Goal: Obtain resource: Obtain resource

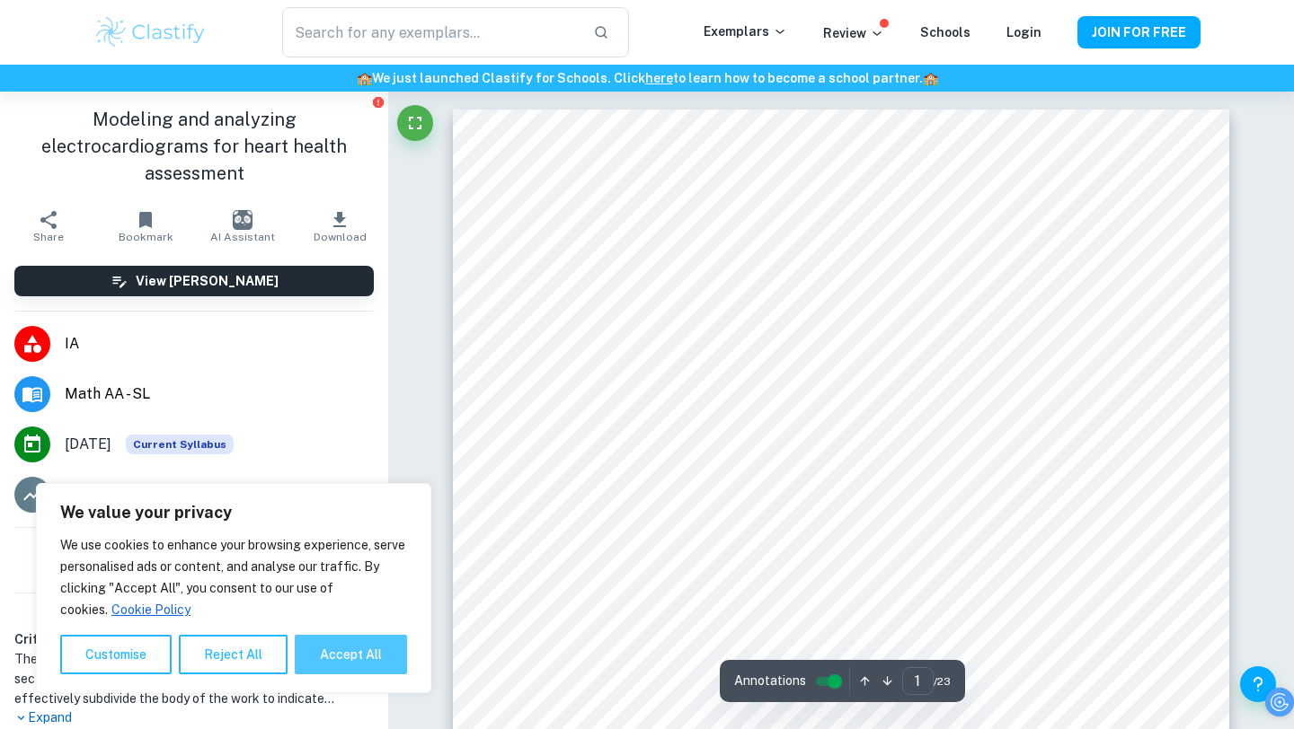
click at [335, 663] on button "Accept All" at bounding box center [351, 655] width 112 height 40
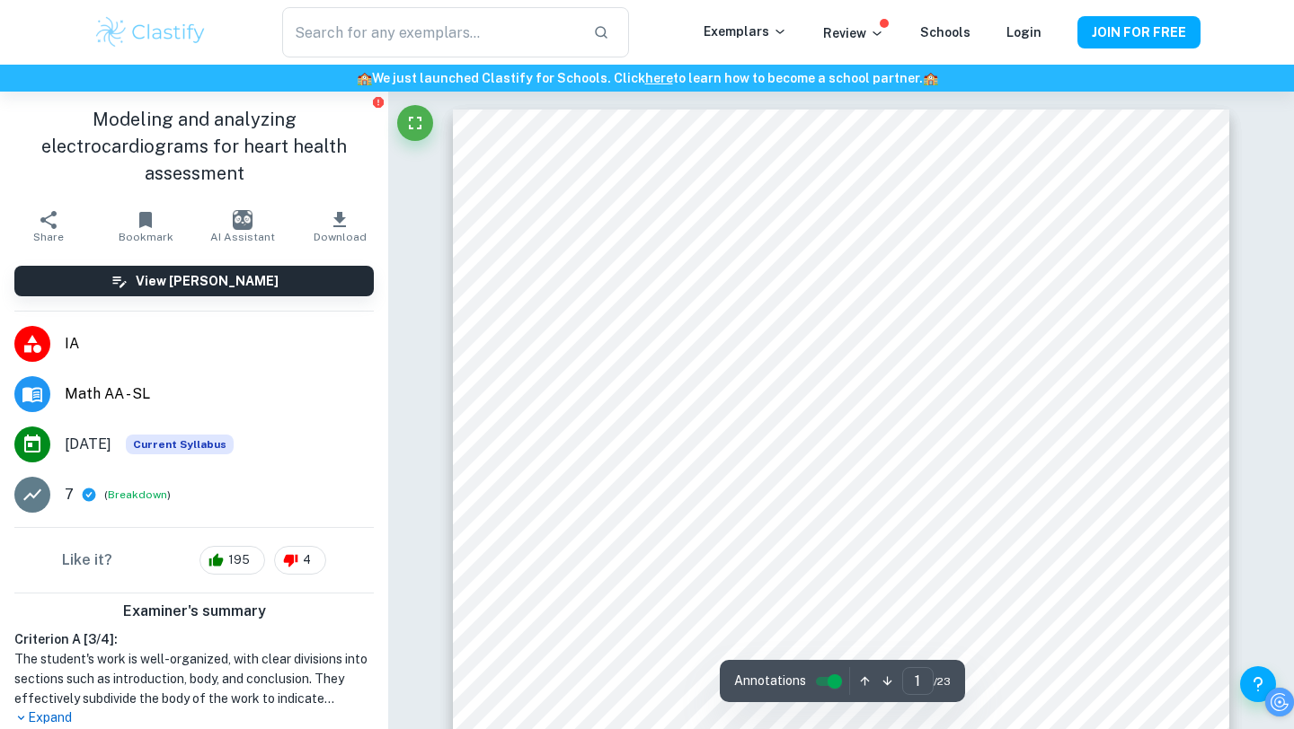
checkbox input "true"
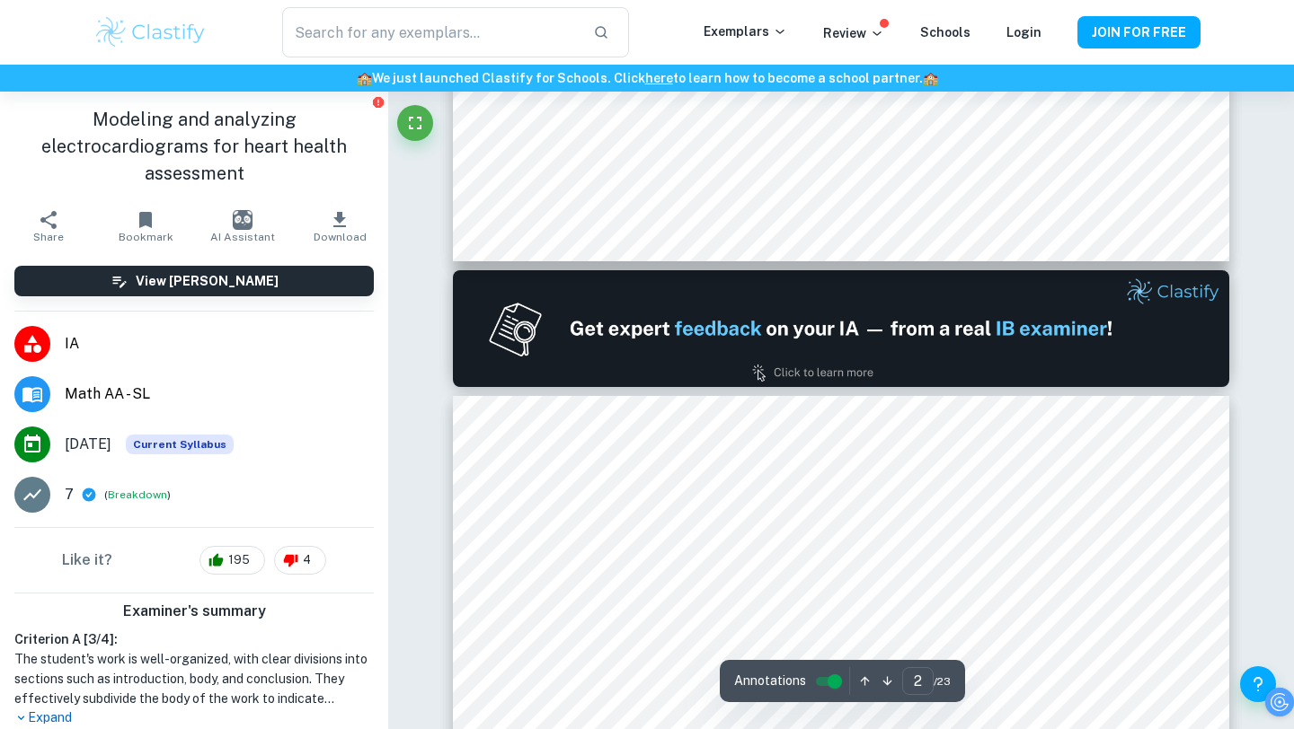
type input "1"
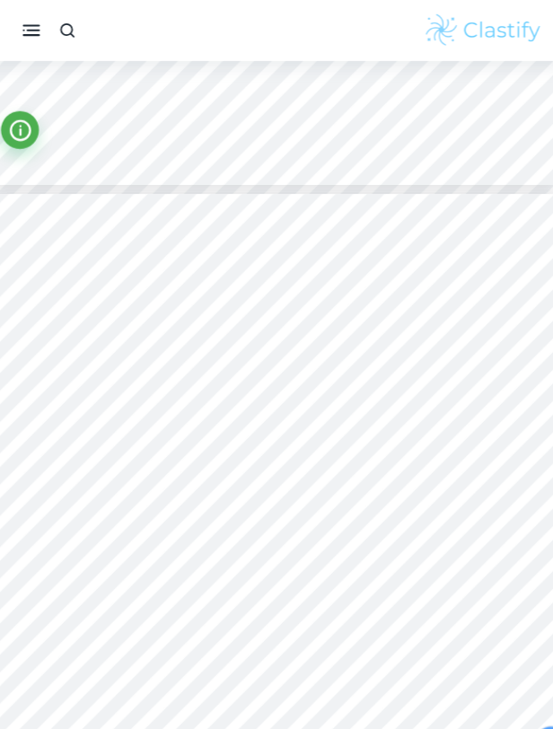
scroll to position [7819, 1]
click at [40, 39] on icon "button" at bounding box center [47, 29] width 22 height 22
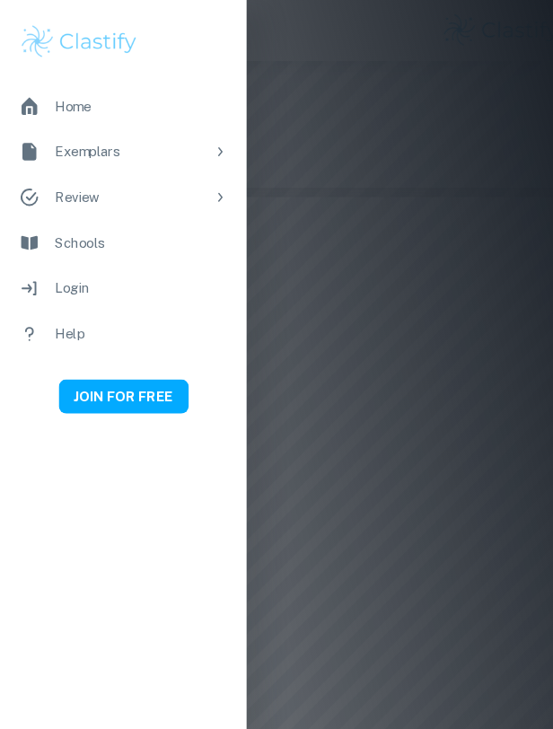
click at [299, 257] on div at bounding box center [276, 364] width 553 height 729
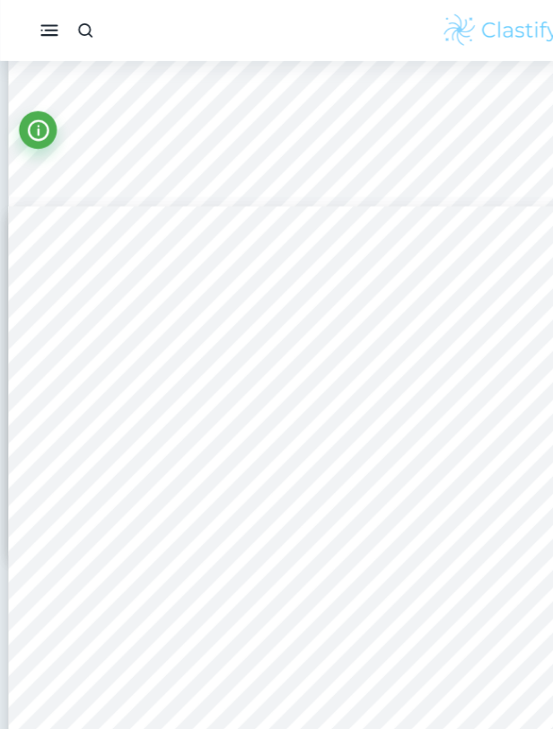
type input "19"
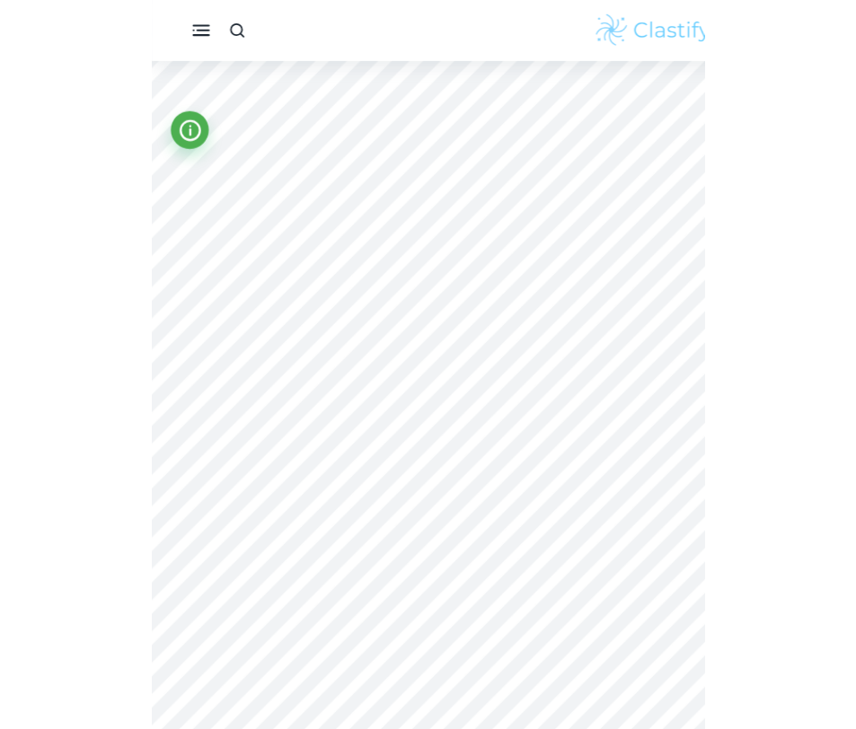
scroll to position [21829, 0]
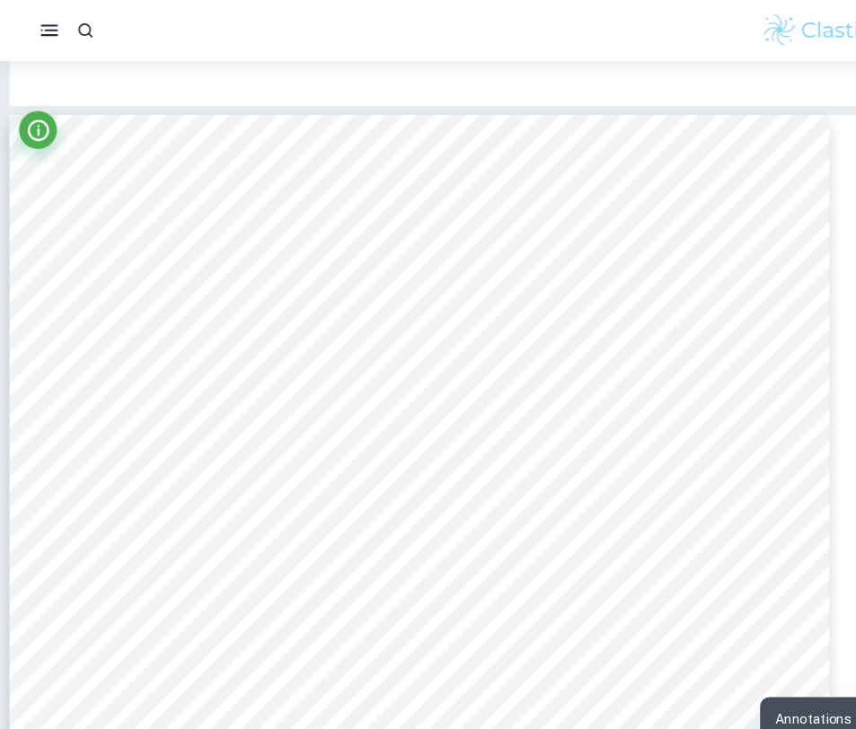
click at [42, 137] on button "Info" at bounding box center [36, 123] width 36 height 36
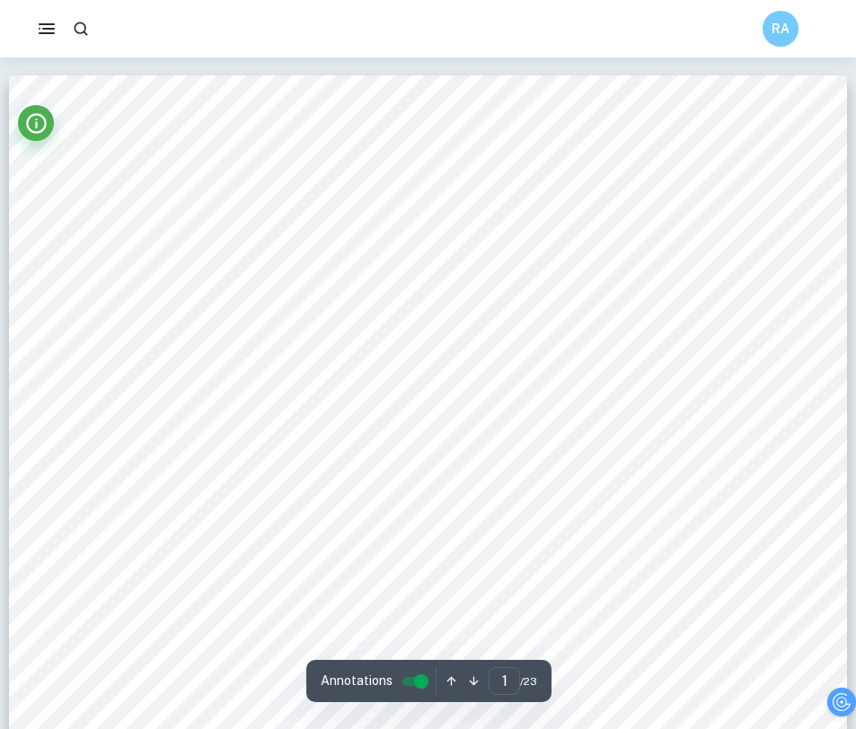
click at [41, 129] on icon "Info" at bounding box center [36, 123] width 21 height 21
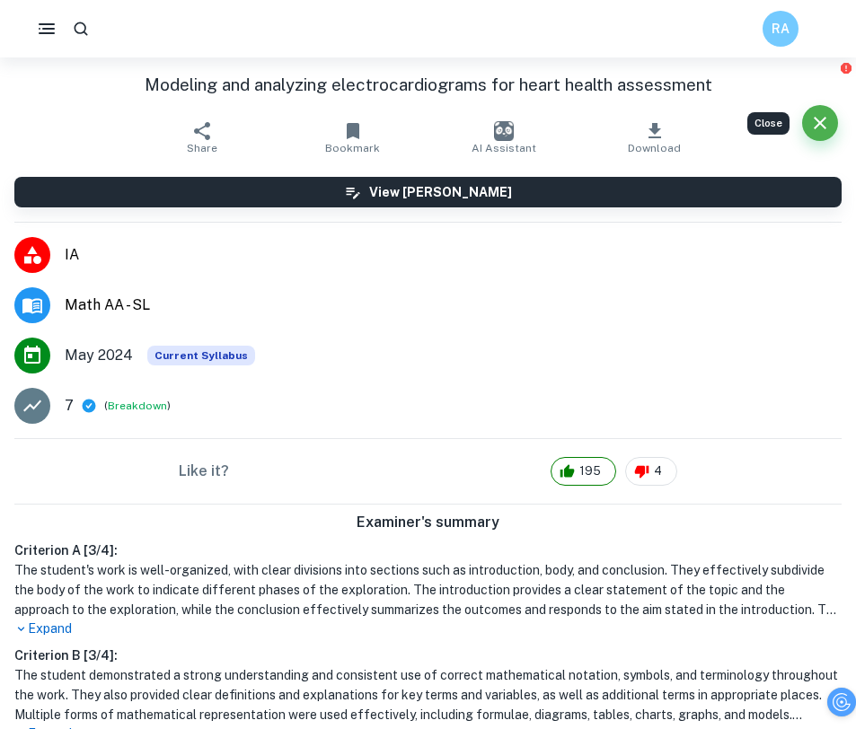
click at [358, 131] on icon "button" at bounding box center [353, 131] width 22 height 22
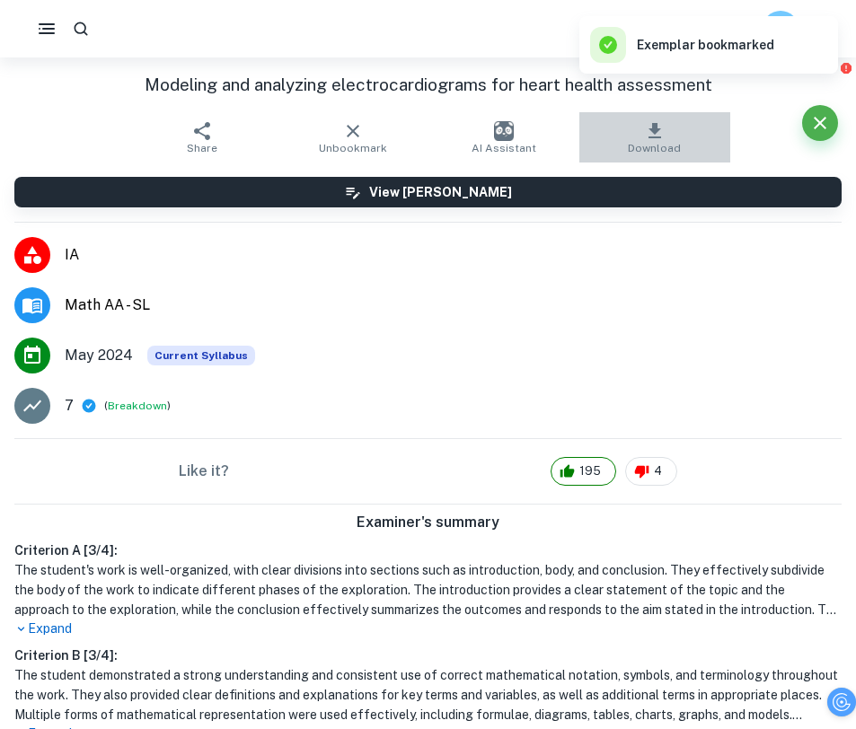
click at [653, 127] on icon "button" at bounding box center [655, 130] width 13 height 15
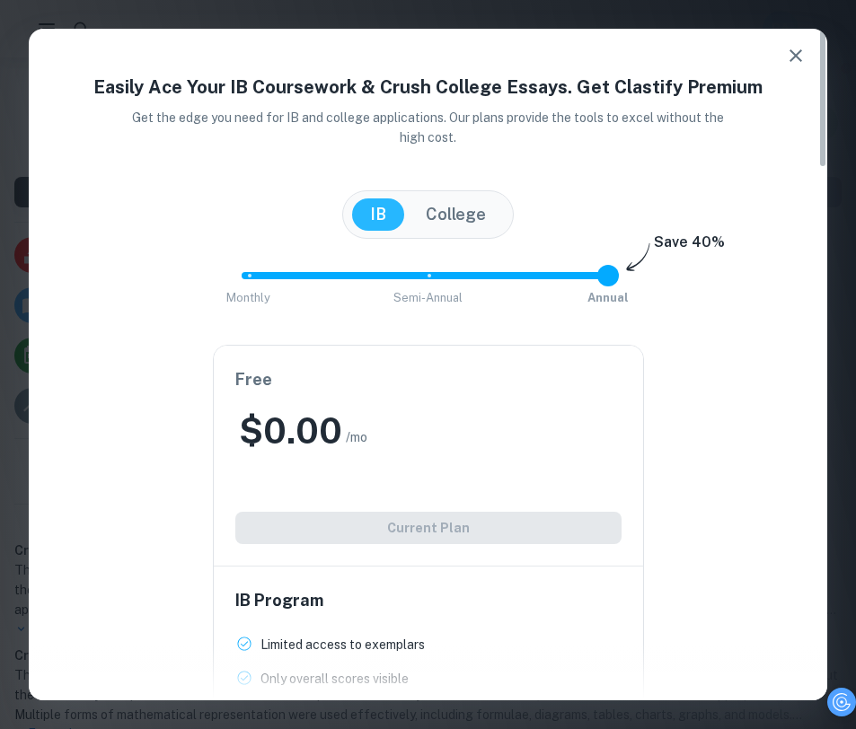
click at [468, 211] on button "College" at bounding box center [456, 215] width 96 height 32
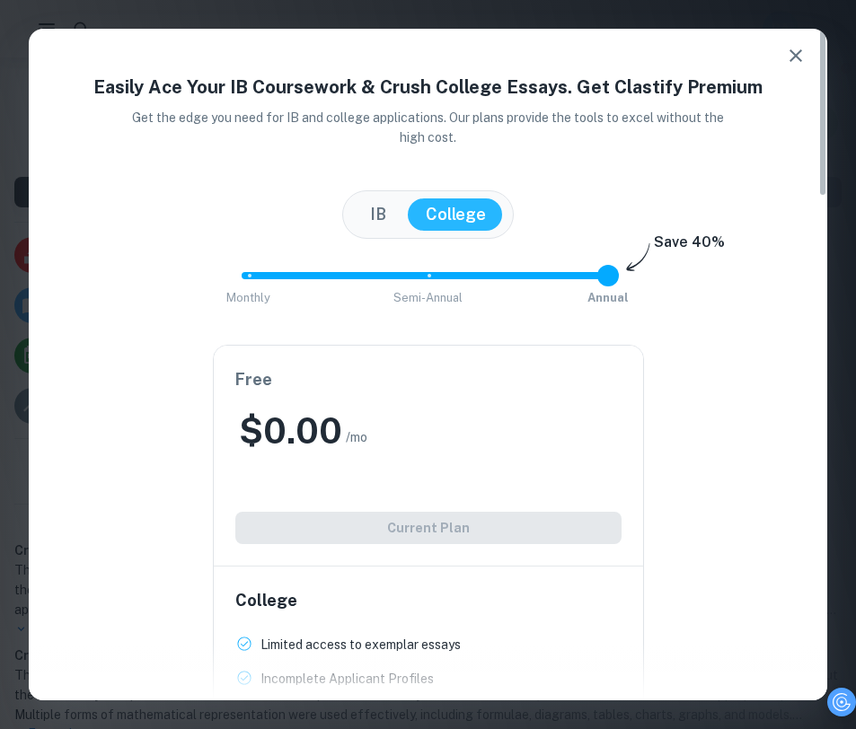
click at [365, 218] on button "IB" at bounding box center [378, 215] width 52 height 32
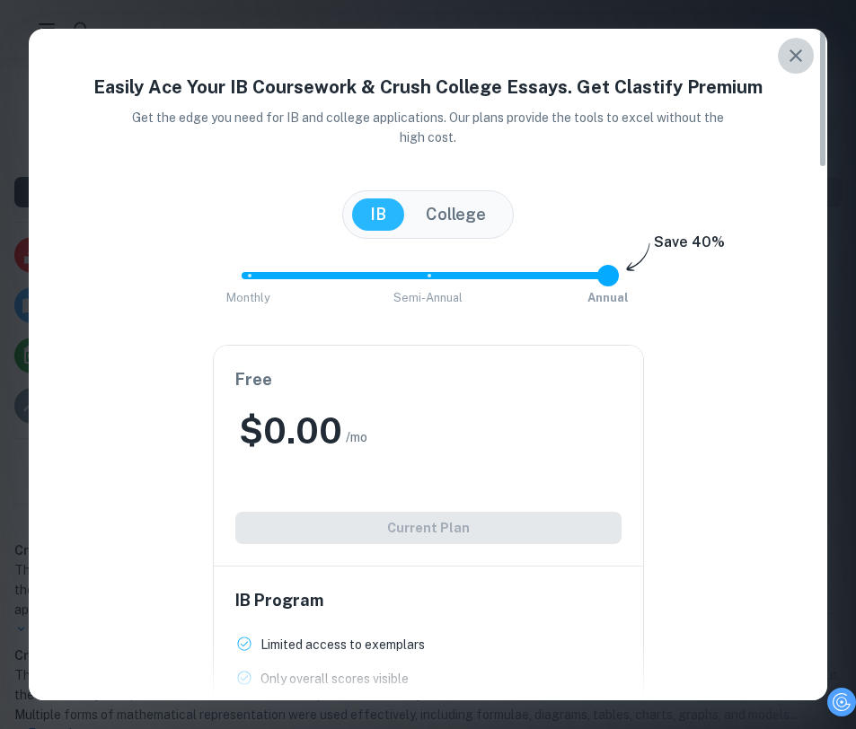
click at [798, 52] on icon "button" at bounding box center [796, 56] width 22 height 22
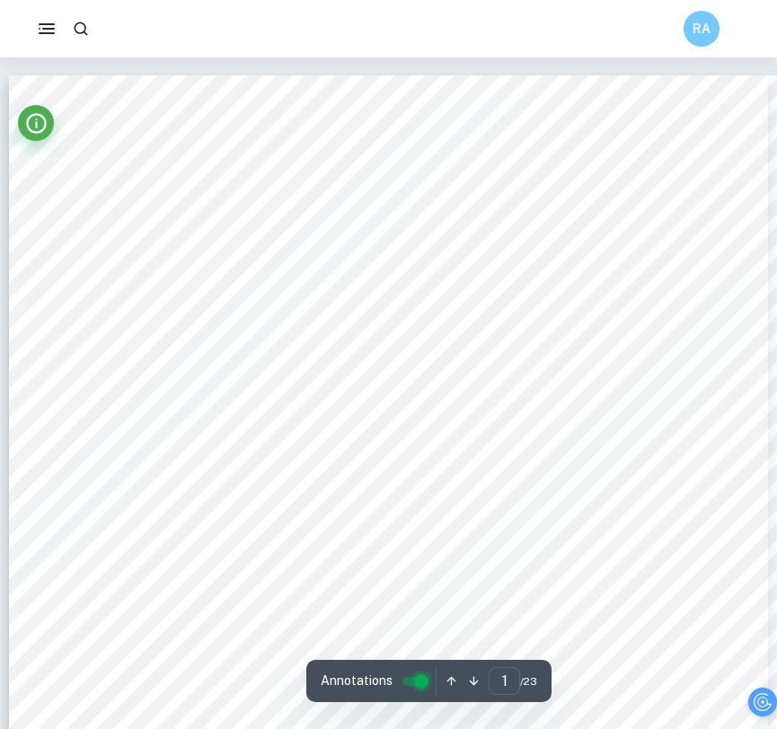
click at [407, 673] on input "controlled" at bounding box center [421, 682] width 65 height 22
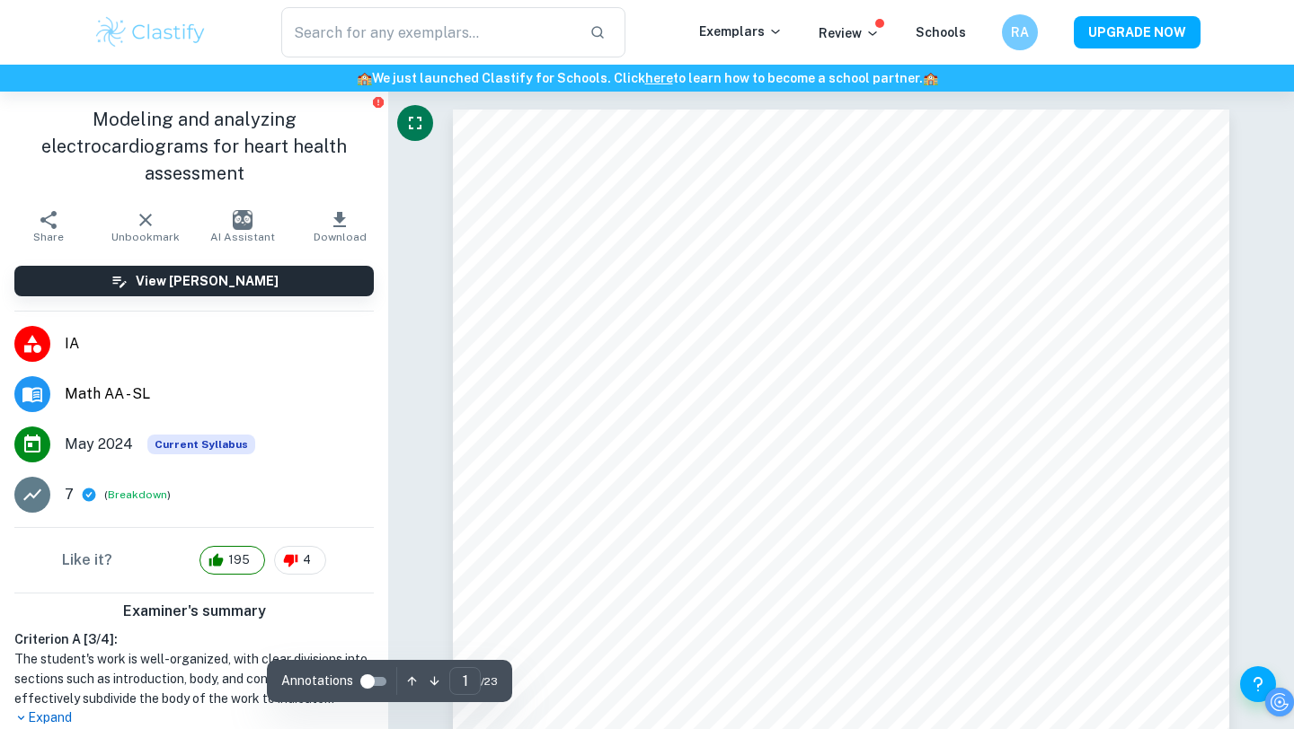
click at [417, 122] on icon "Fullscreen" at bounding box center [415, 123] width 22 height 22
